Goal: Task Accomplishment & Management: Complete application form

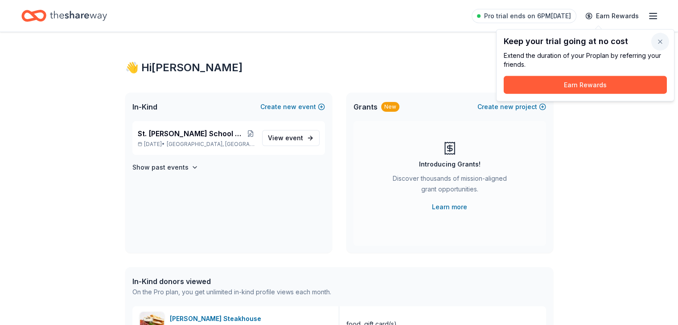
click at [660, 41] on button "button" at bounding box center [660, 42] width 18 height 18
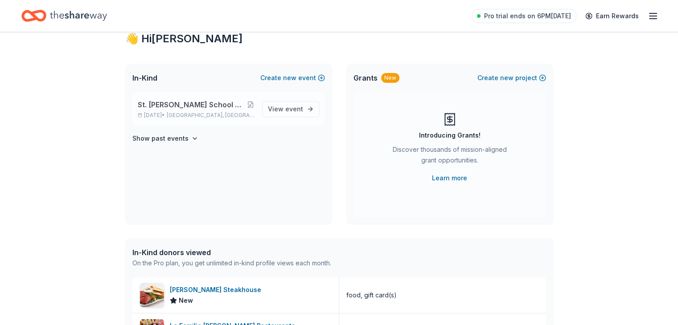
scroll to position [45, 0]
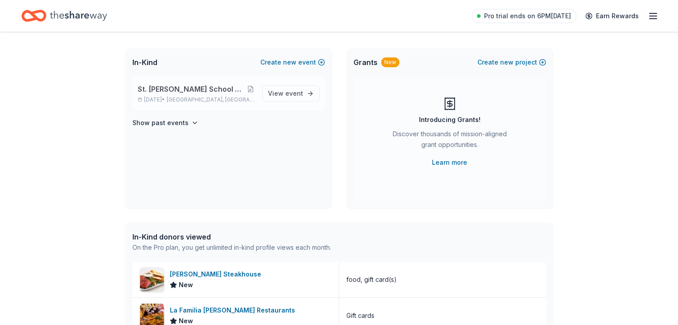
click at [215, 89] on span "St. [PERSON_NAME] School Gala: A Night in [GEOGRAPHIC_DATA]" at bounding box center [192, 89] width 109 height 11
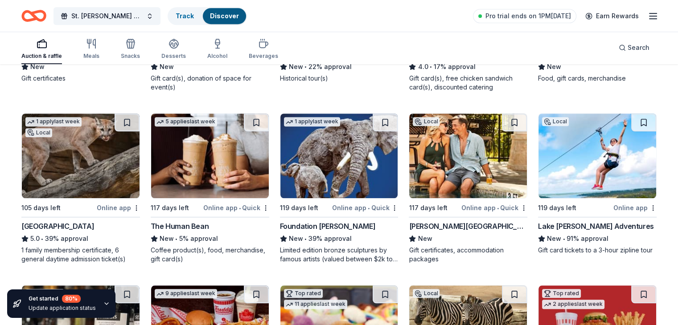
scroll to position [754, 0]
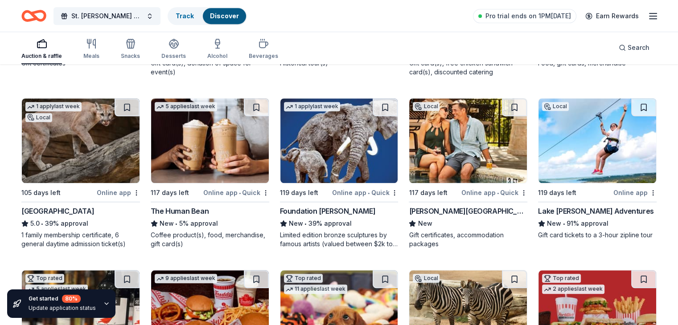
click at [462, 155] on img at bounding box center [468, 140] width 118 height 85
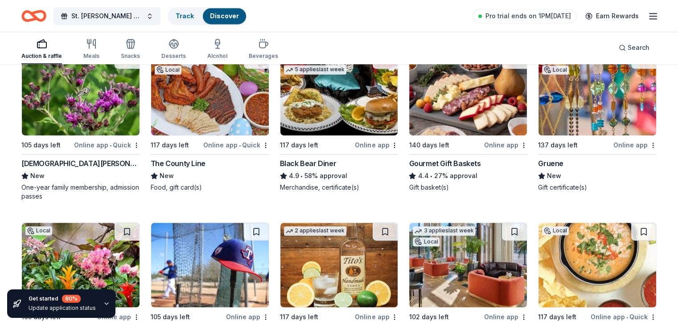
scroll to position [1333, 0]
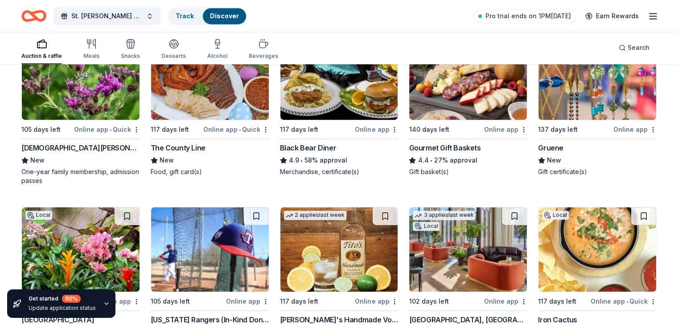
click at [542, 145] on div "Gruene" at bounding box center [550, 148] width 25 height 11
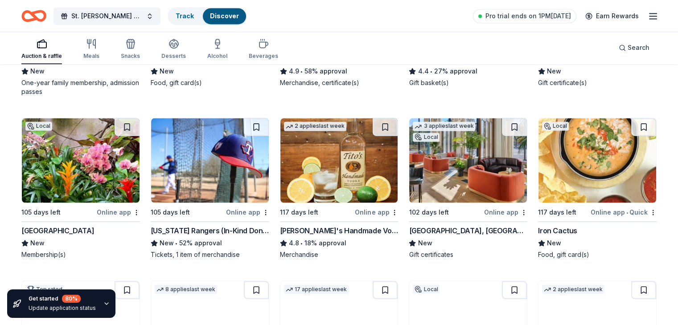
scroll to position [1466, 0]
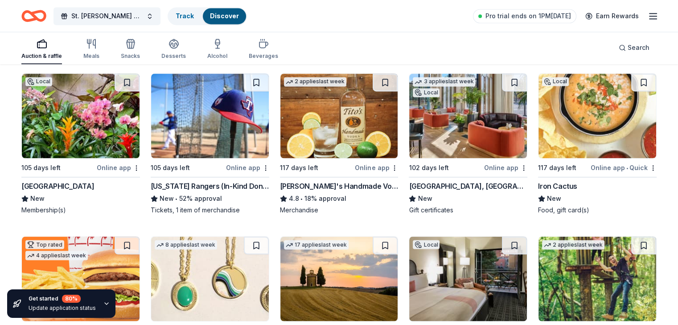
click at [213, 162] on div "105 days left" at bounding box center [188, 167] width 74 height 11
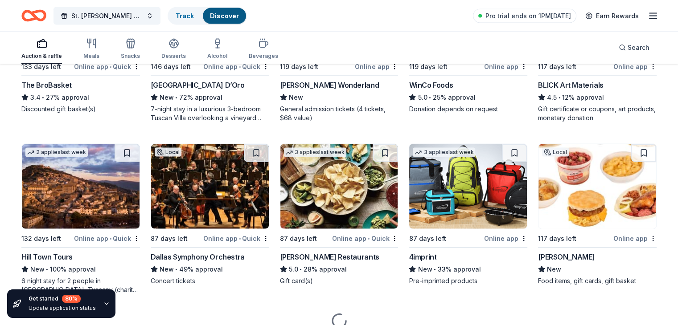
scroll to position [1912, 0]
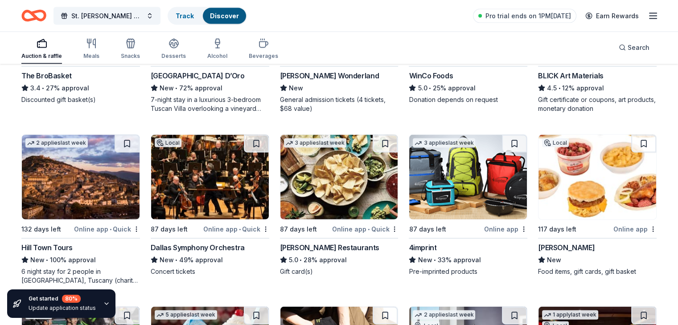
click at [330, 206] on img at bounding box center [339, 177] width 118 height 85
click at [314, 198] on img at bounding box center [339, 177] width 118 height 85
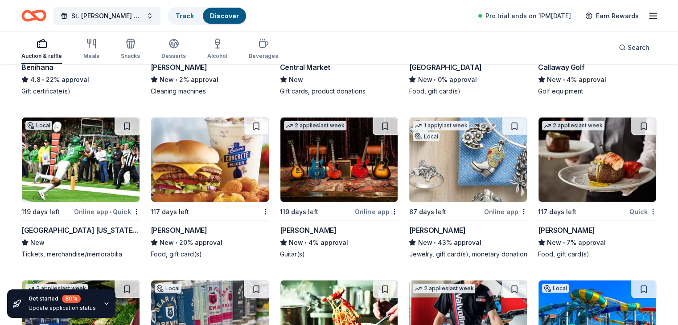
scroll to position [5511, 0]
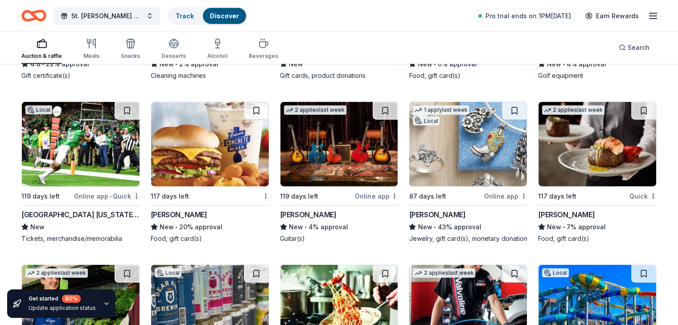
click at [445, 174] on img at bounding box center [468, 144] width 118 height 85
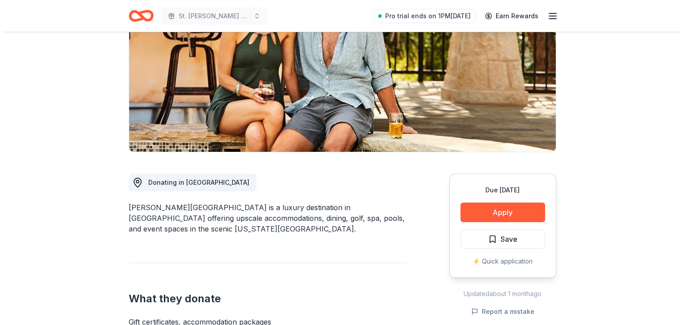
scroll to position [134, 0]
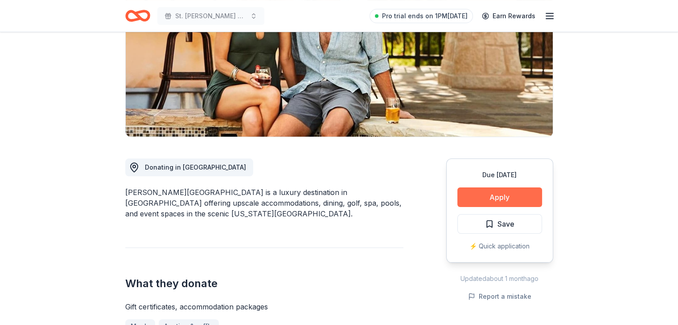
click at [468, 195] on button "Apply" at bounding box center [499, 198] width 85 height 20
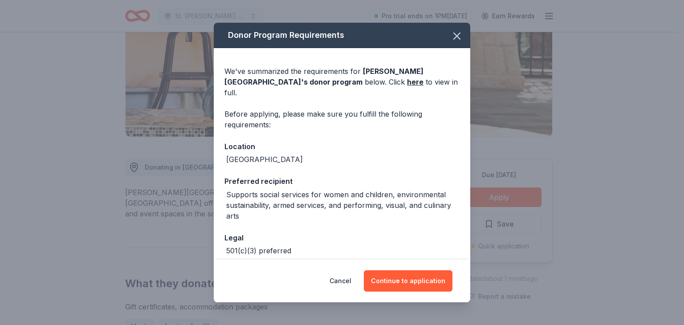
scroll to position [33, 0]
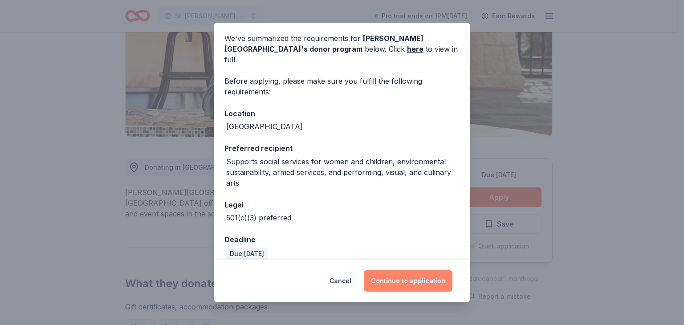
click at [404, 280] on button "Continue to application" at bounding box center [408, 280] width 89 height 21
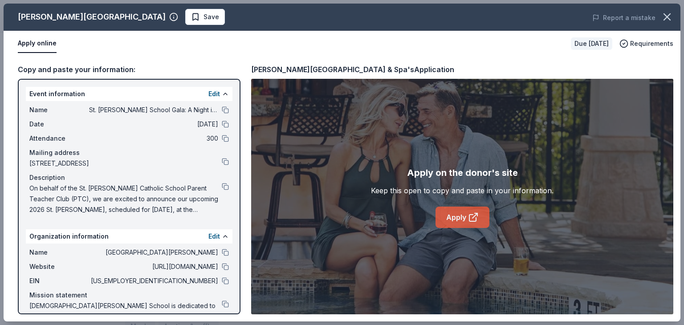
click at [459, 211] on link "Apply" at bounding box center [463, 217] width 54 height 21
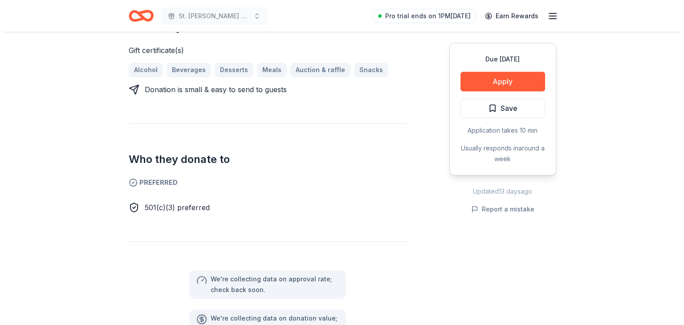
scroll to position [401, 0]
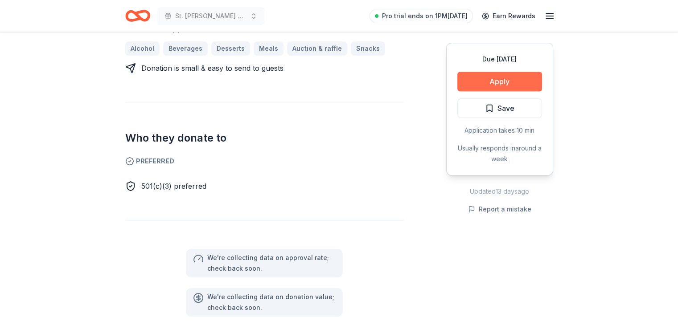
click at [495, 82] on button "Apply" at bounding box center [499, 82] width 85 height 20
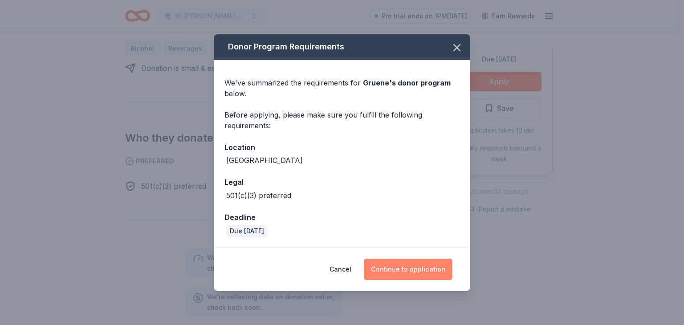
click at [429, 265] on button "Continue to application" at bounding box center [408, 269] width 89 height 21
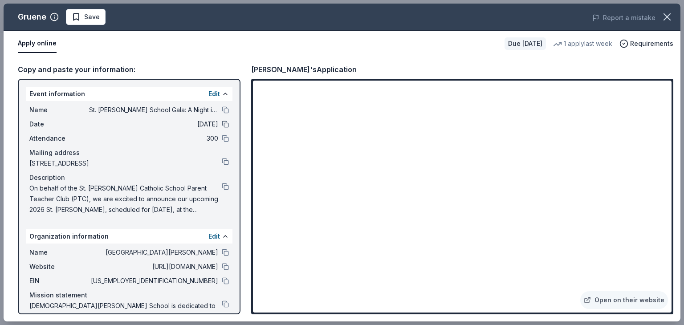
click at [222, 127] on button at bounding box center [225, 124] width 7 height 7
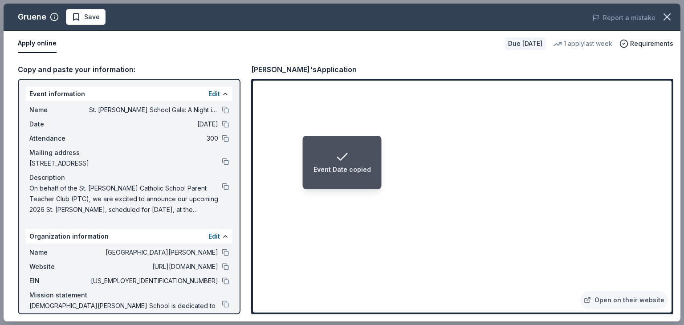
click at [222, 281] on button at bounding box center [225, 281] width 7 height 7
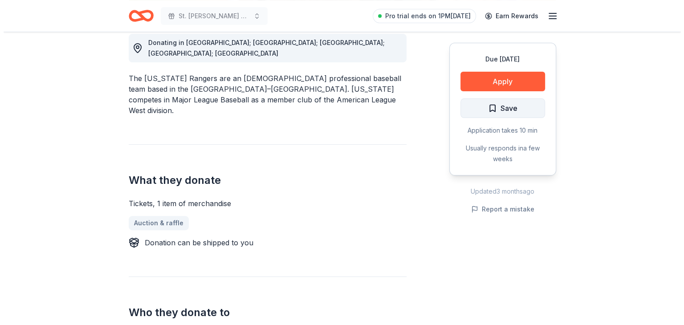
scroll to position [223, 0]
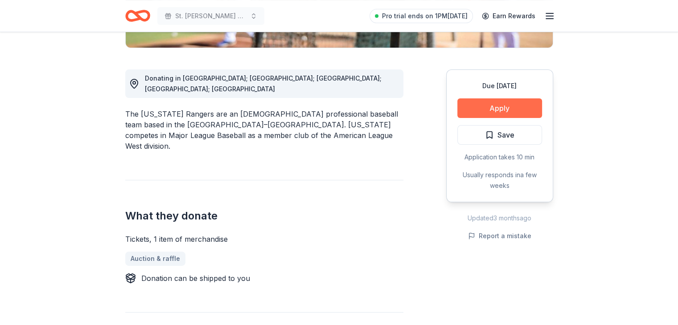
click at [515, 106] on button "Apply" at bounding box center [499, 108] width 85 height 20
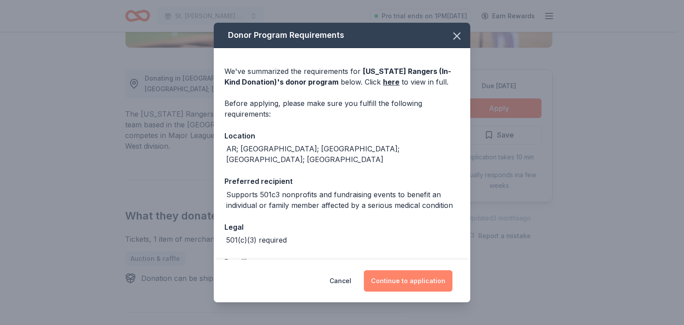
click at [424, 278] on button "Continue to application" at bounding box center [408, 280] width 89 height 21
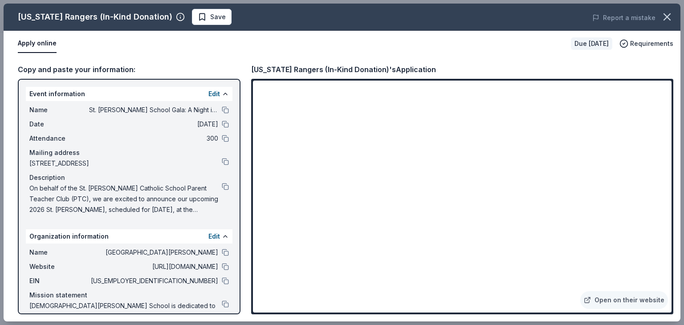
click at [196, 282] on span "74-2684212" at bounding box center [153, 281] width 129 height 11
click at [222, 281] on button at bounding box center [225, 281] width 7 height 7
click at [222, 162] on button at bounding box center [225, 161] width 7 height 7
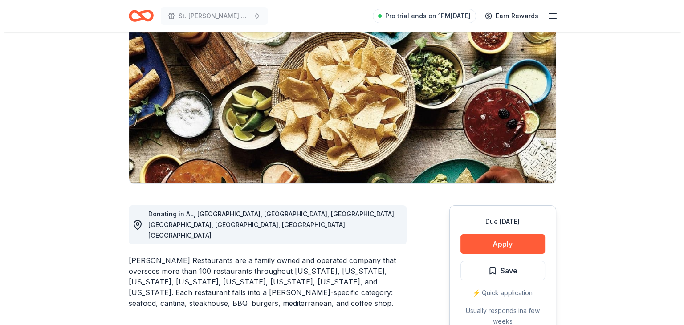
scroll to position [89, 0]
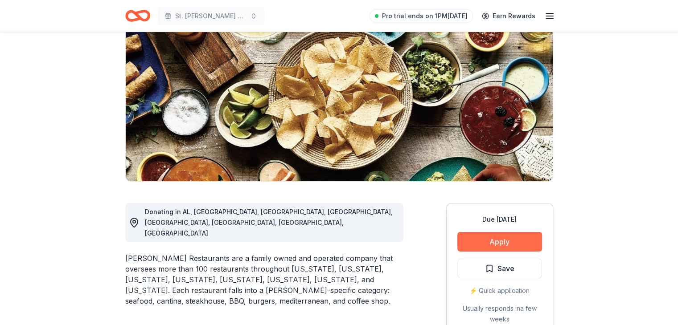
click at [493, 239] on button "Apply" at bounding box center [499, 242] width 85 height 20
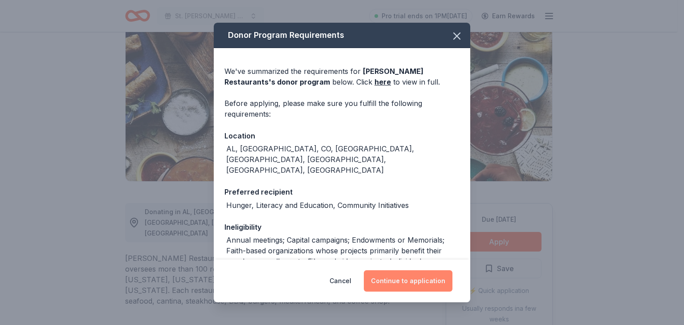
click at [399, 284] on button "Continue to application" at bounding box center [408, 280] width 89 height 21
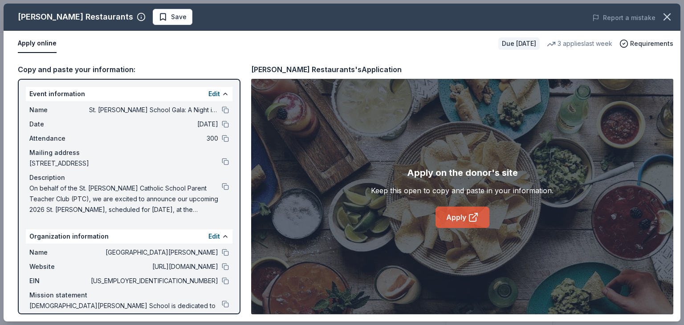
click at [444, 219] on link "Apply" at bounding box center [463, 217] width 54 height 21
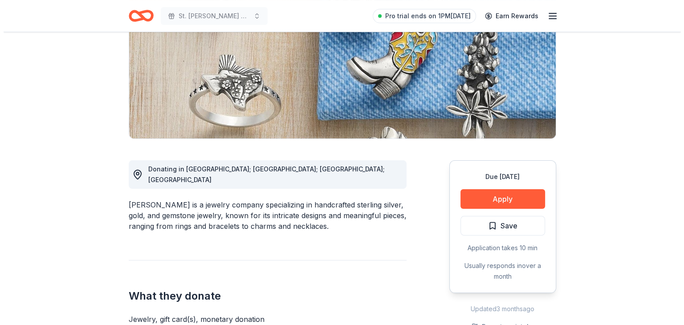
scroll to position [134, 0]
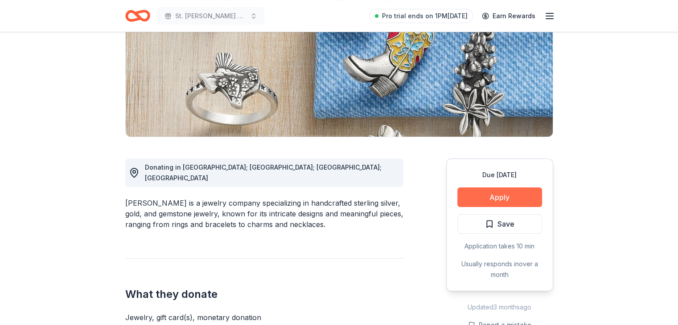
click at [488, 198] on button "Apply" at bounding box center [499, 198] width 85 height 20
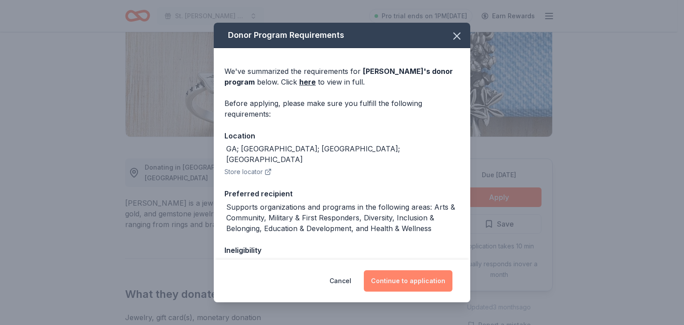
click at [410, 286] on button "Continue to application" at bounding box center [408, 280] width 89 height 21
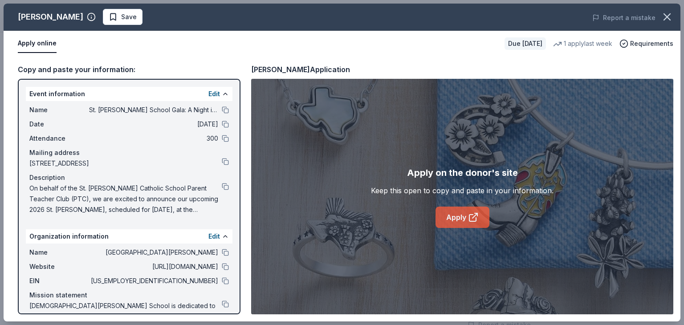
click at [456, 216] on link "Apply" at bounding box center [463, 217] width 54 height 21
click at [451, 214] on link "Apply" at bounding box center [463, 217] width 54 height 21
